Goal: Transaction & Acquisition: Obtain resource

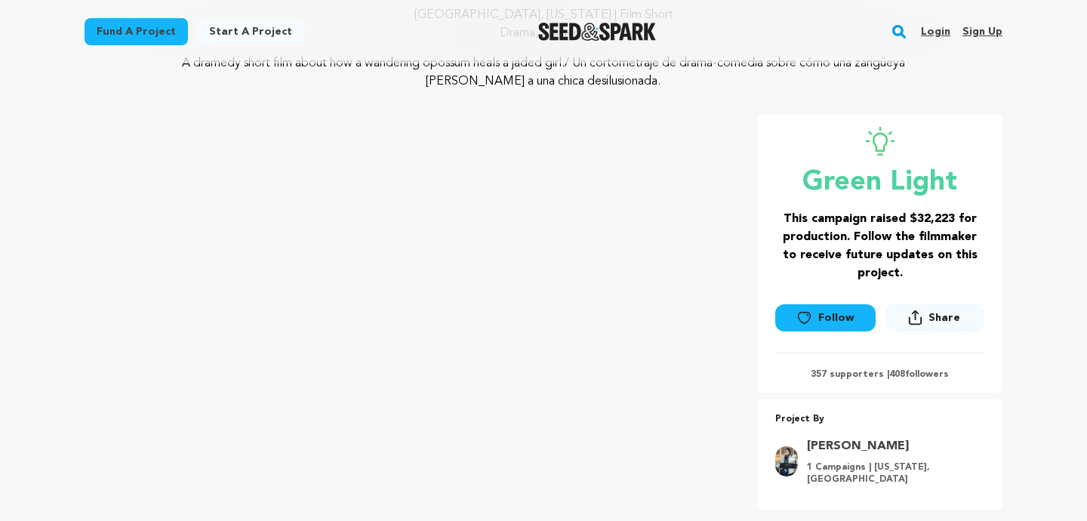
scroll to position [171, 0]
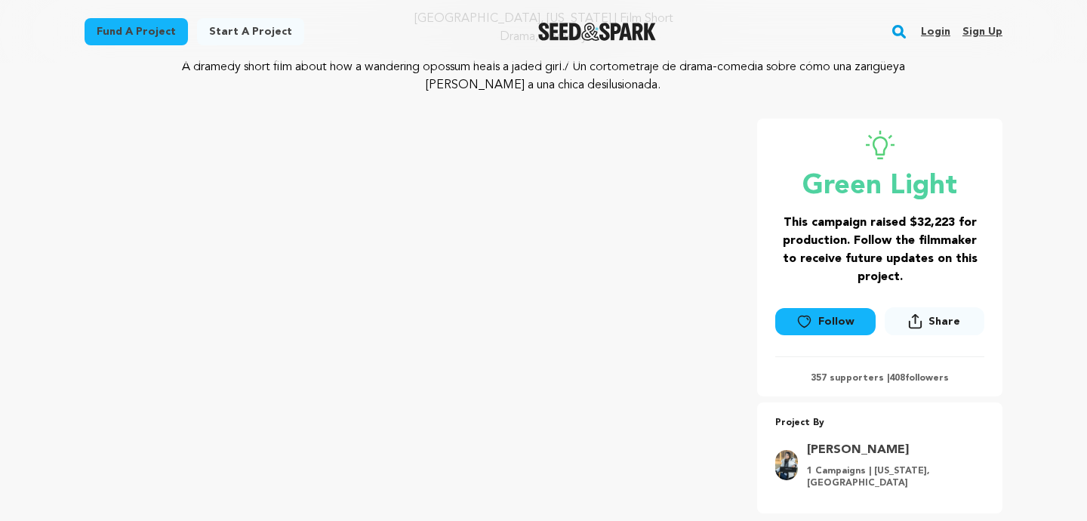
click at [747, 119] on div "Alberta and the Possum [GEOGRAPHIC_DATA], [US_STATE] | Film Short Drama, Comedy…" at bounding box center [544, 316] width 918 height 395
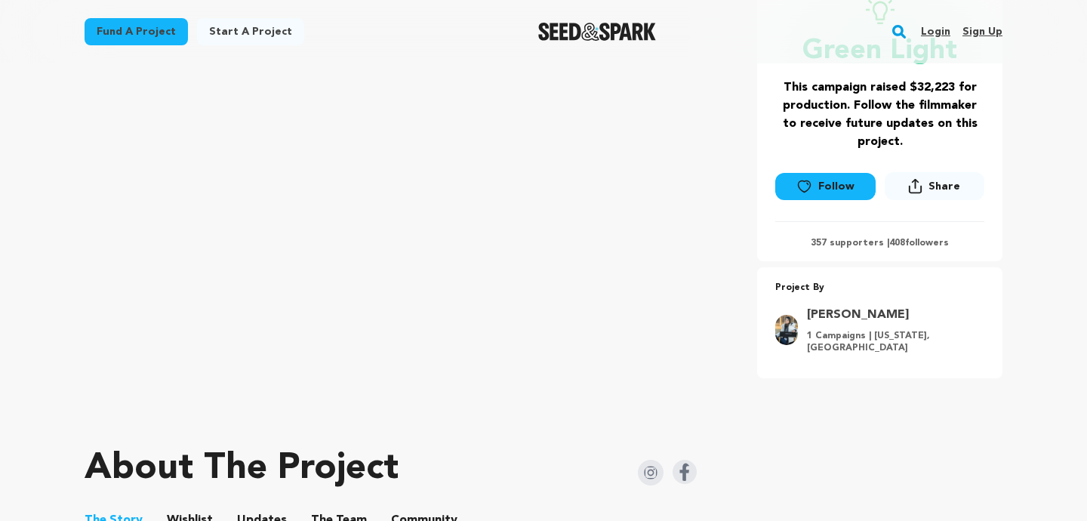
scroll to position [305, 0]
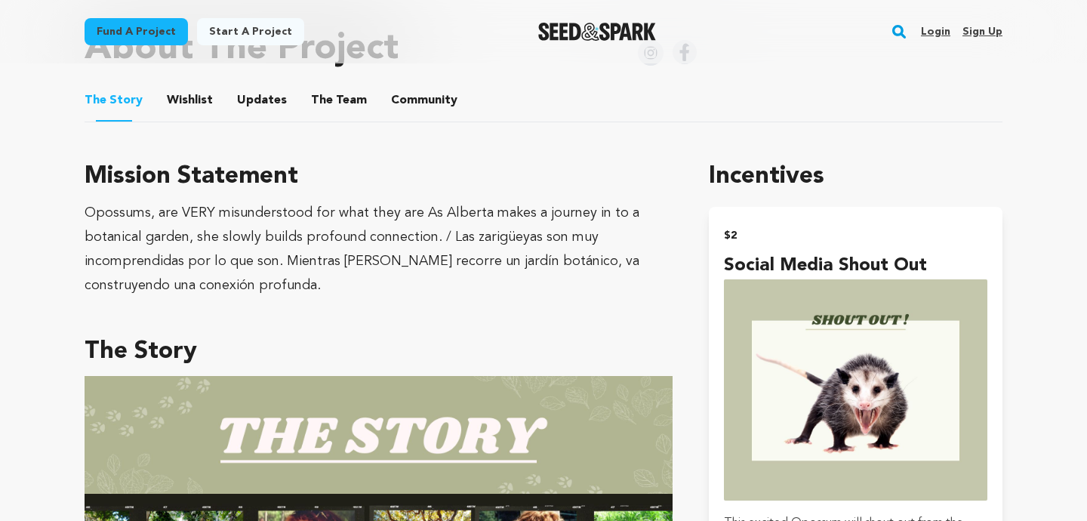
scroll to position [727, 0]
drag, startPoint x: 237, startPoint y: 292, endPoint x: 63, endPoint y: 183, distance: 204.9
click at [143, 198] on div "Mission Statement Opossums, are VERY misunderstood for what they are As Alberta…" at bounding box center [379, 227] width 588 height 139
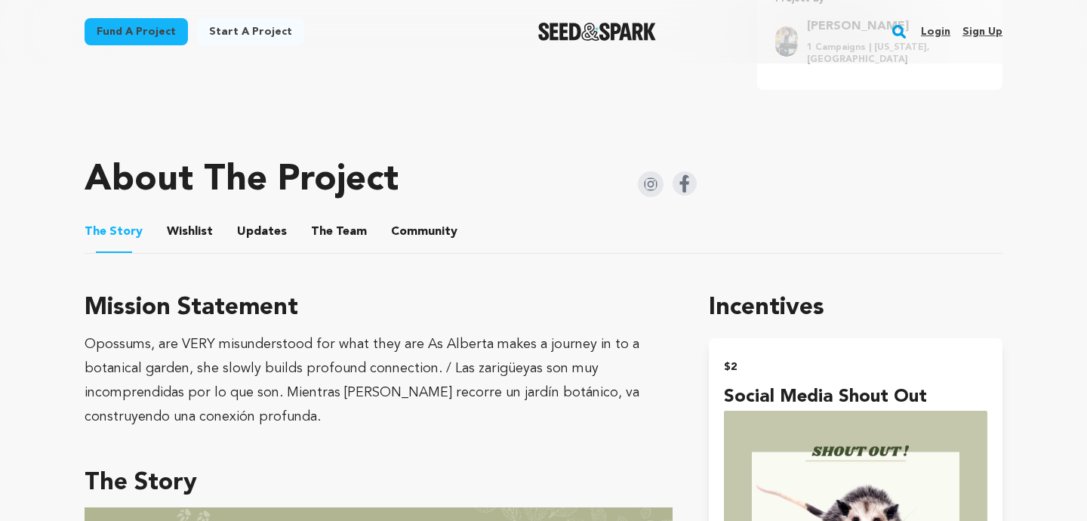
scroll to position [599, 0]
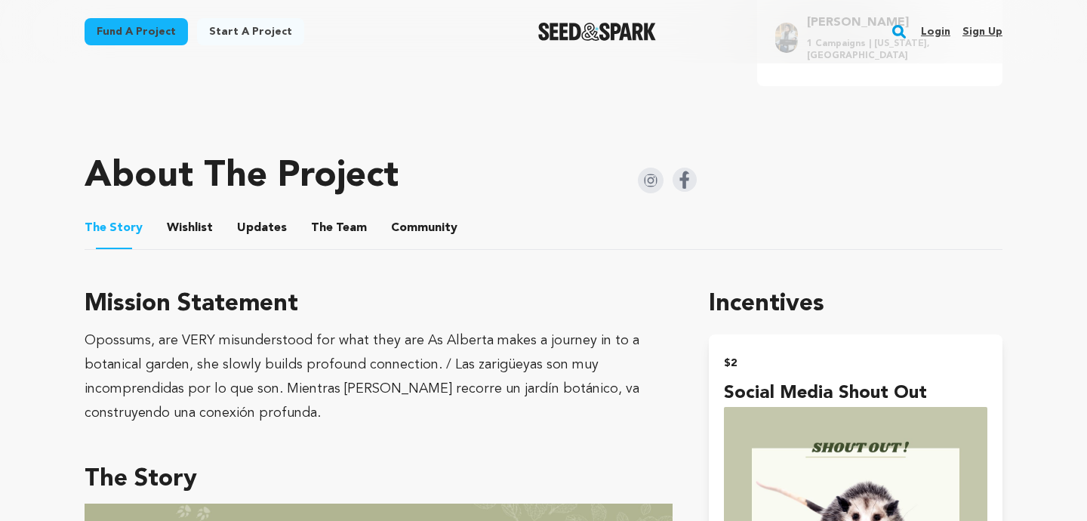
click at [191, 226] on button "Wishlist" at bounding box center [190, 231] width 36 height 36
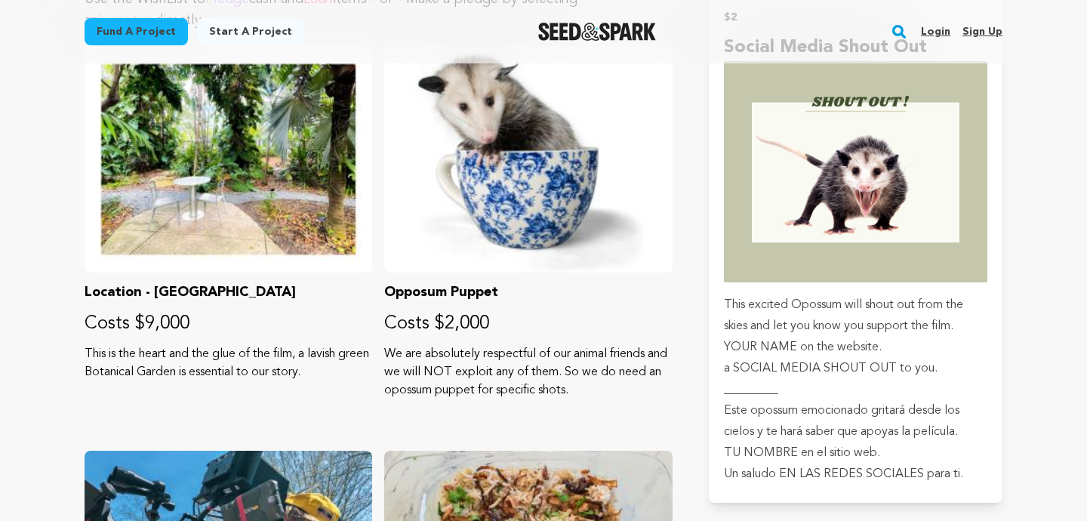
scroll to position [943, 0]
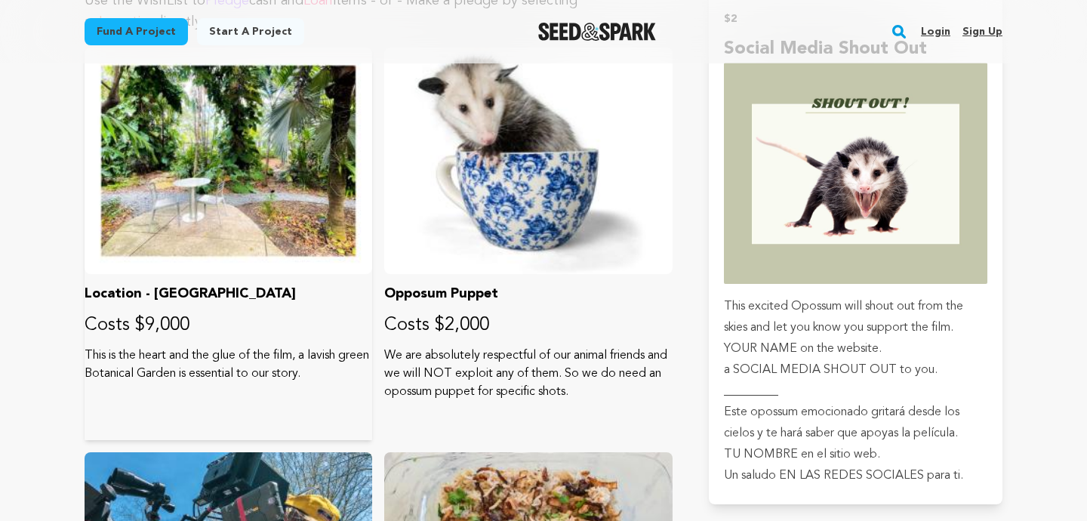
click at [196, 158] on div at bounding box center [229, 161] width 288 height 226
click at [187, 263] on div at bounding box center [229, 161] width 288 height 226
click at [176, 330] on p "Costs $9,000" at bounding box center [229, 325] width 288 height 24
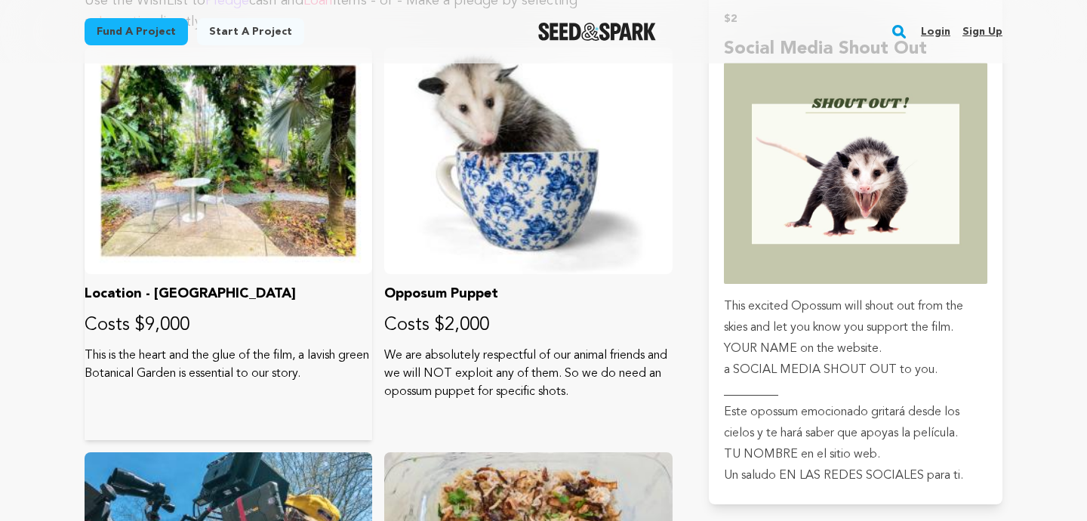
click at [201, 218] on div at bounding box center [229, 161] width 288 height 226
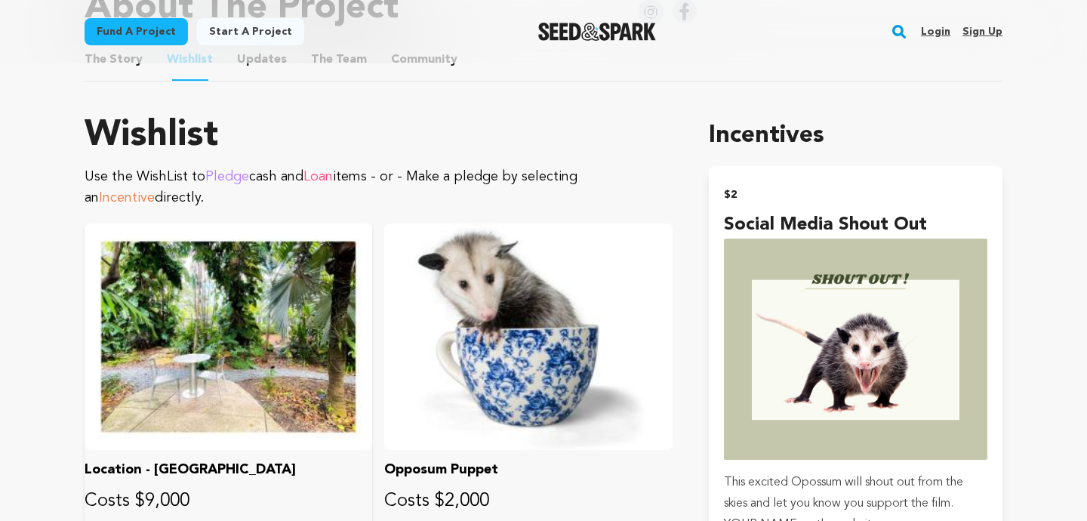
scroll to position [764, 0]
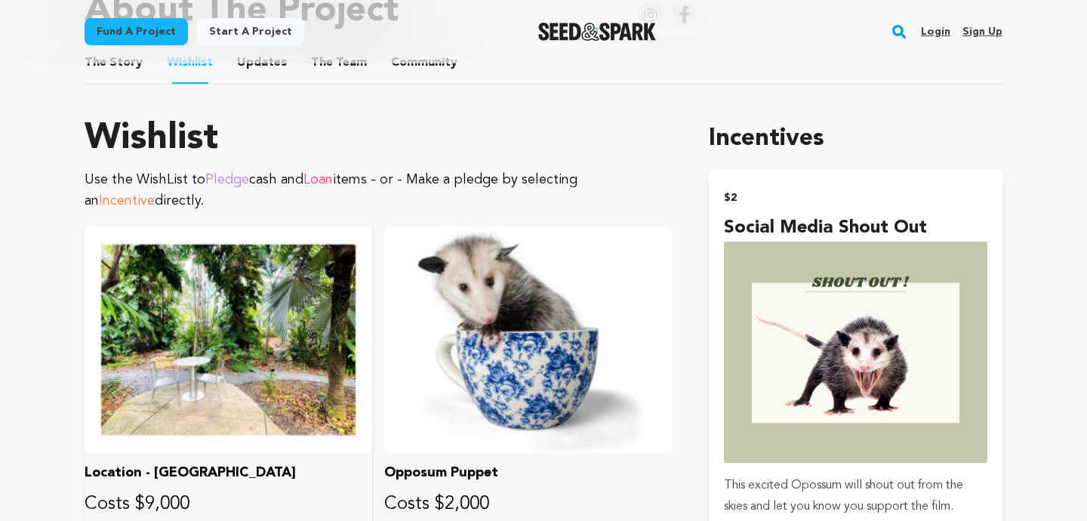
click at [223, 310] on div at bounding box center [229, 339] width 288 height 226
click at [208, 178] on span "Pledge" at bounding box center [227, 180] width 44 height 14
drag, startPoint x: 658, startPoint y: 182, endPoint x: 609, endPoint y: 183, distance: 49.9
click at [609, 183] on p "Use the WishList to Pledge cash and Loan items - or - Make a pledge by selectin…" at bounding box center [379, 190] width 588 height 42
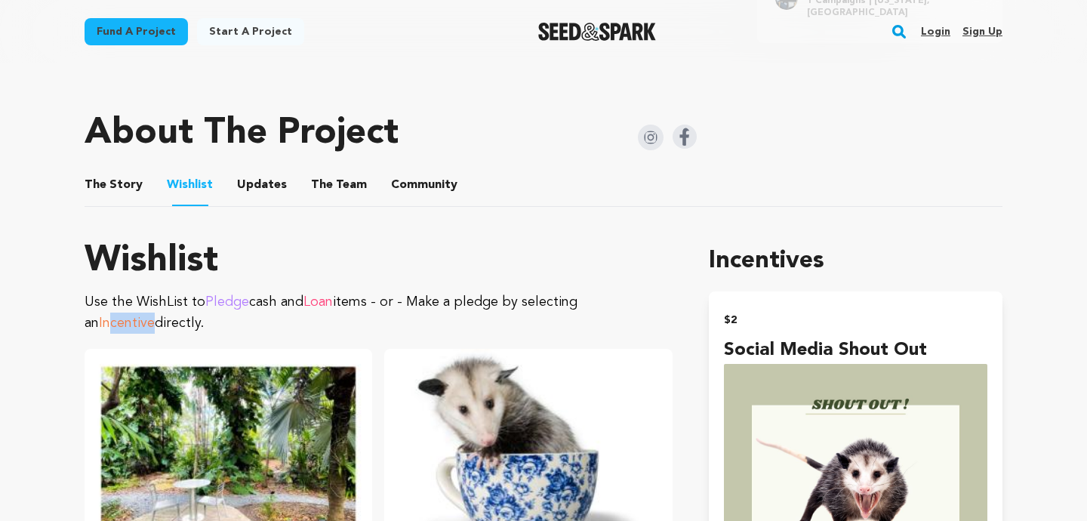
scroll to position [642, 0]
click at [250, 183] on button "Updates" at bounding box center [262, 187] width 36 height 36
